Goal: Ask a question

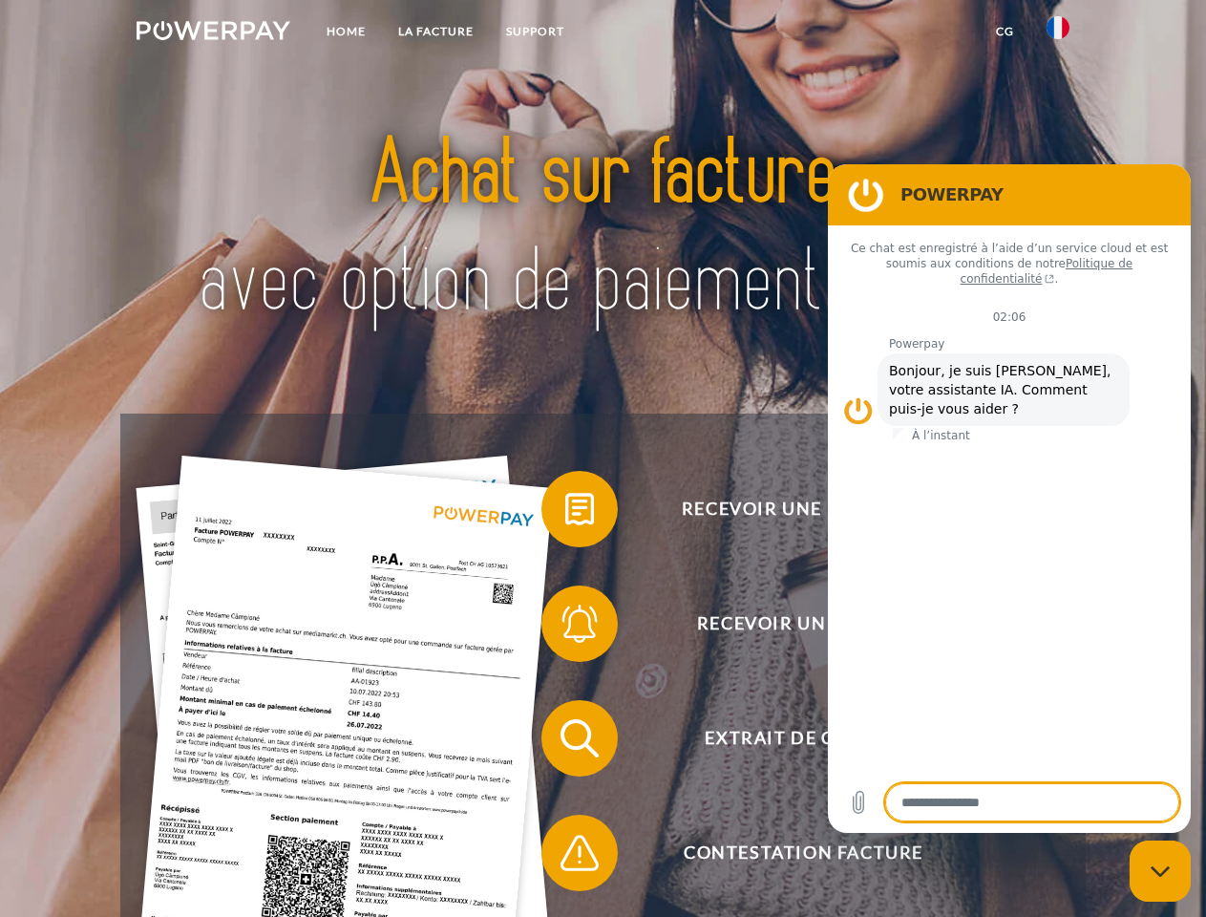
click at [213, 33] on img at bounding box center [214, 30] width 154 height 19
click at [1058, 33] on img at bounding box center [1058, 27] width 23 height 23
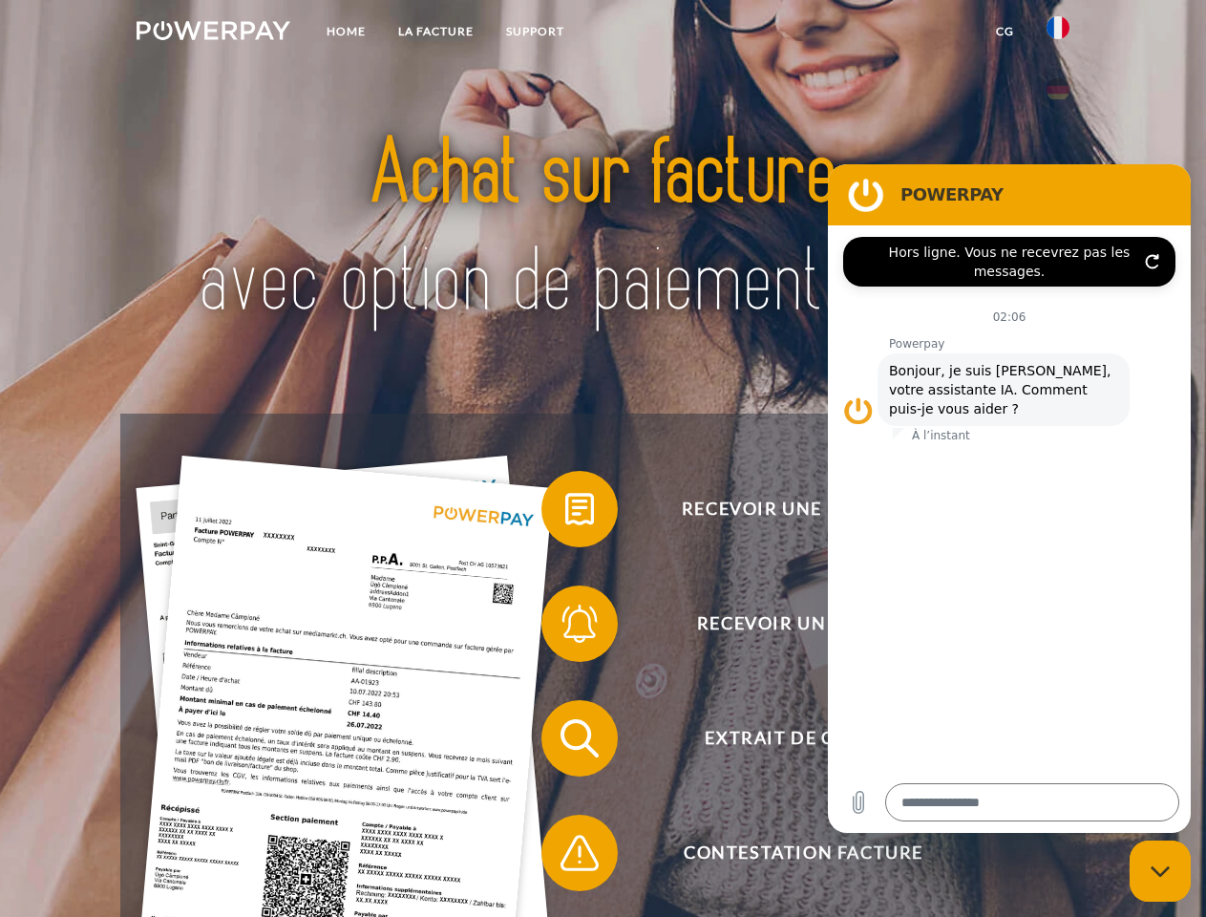
click at [1005, 32] on link "CG" at bounding box center [1005, 31] width 51 height 34
click at [565, 513] on span at bounding box center [550, 508] width 95 height 95
click at [565, 627] on span at bounding box center [550, 623] width 95 height 95
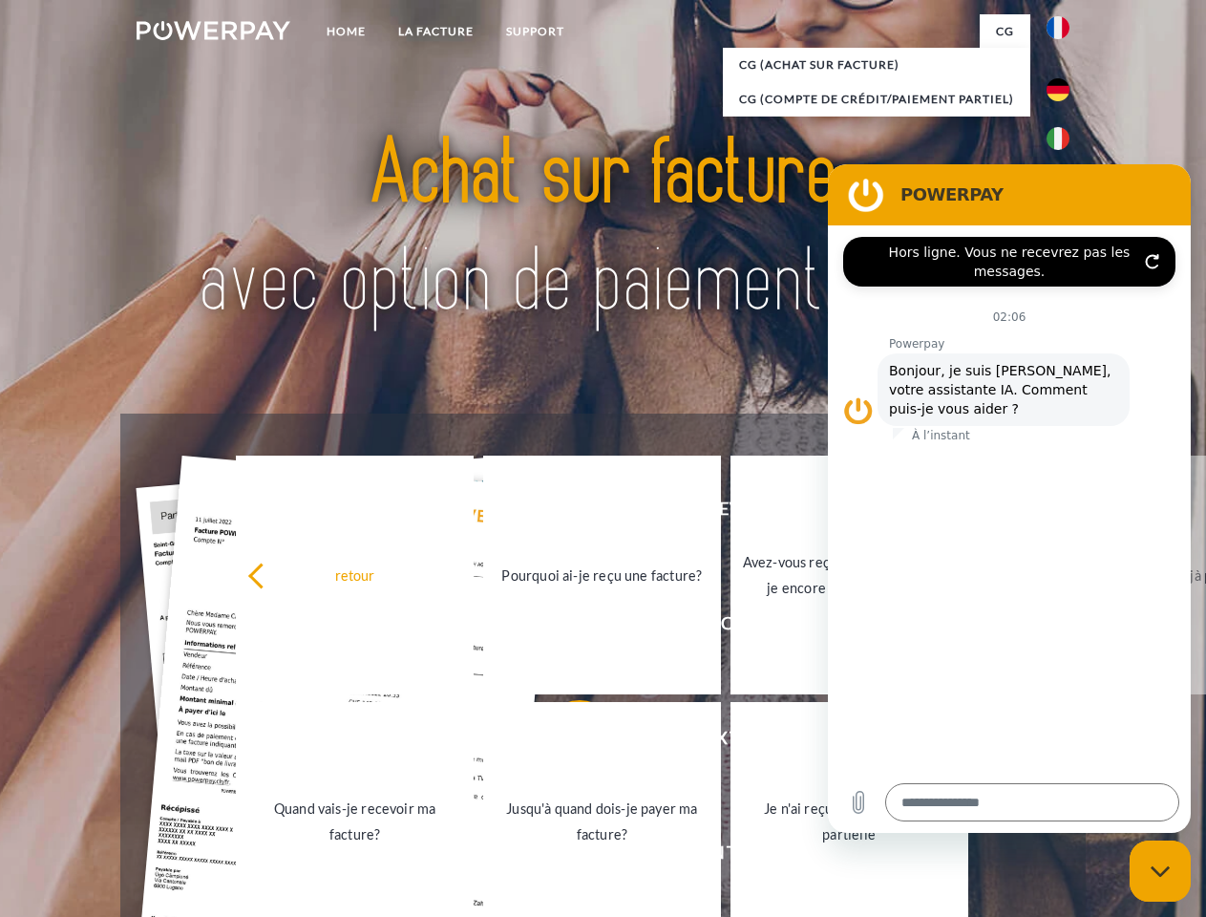
click at [565, 742] on link "Jusqu'à quand dois-je payer ma facture?" at bounding box center [602, 821] width 238 height 239
click at [565, 857] on span at bounding box center [550, 852] width 95 height 95
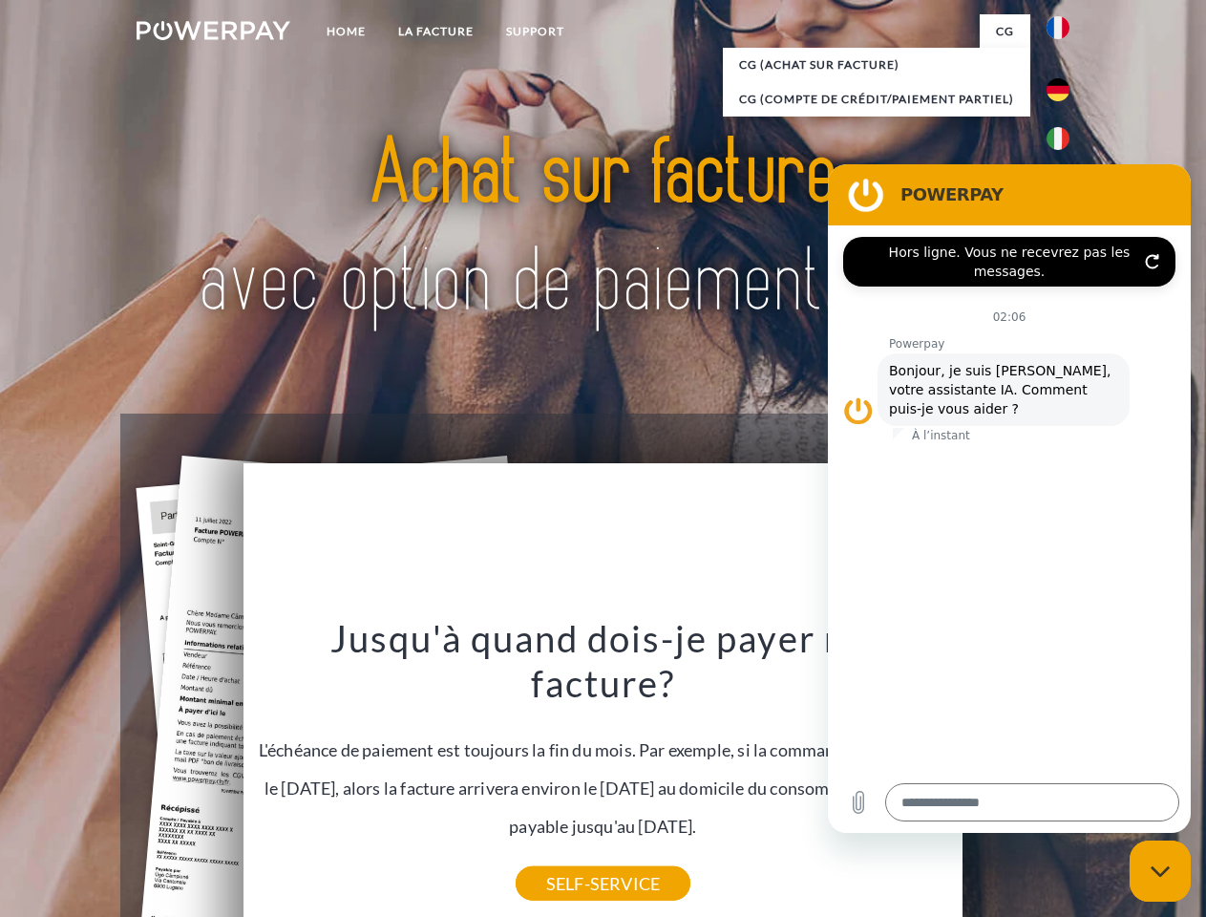
click at [1160, 871] on icon "Fermer la fenêtre de messagerie" at bounding box center [1161, 871] width 20 height 12
type textarea "*"
